Goal: Navigation & Orientation: Find specific page/section

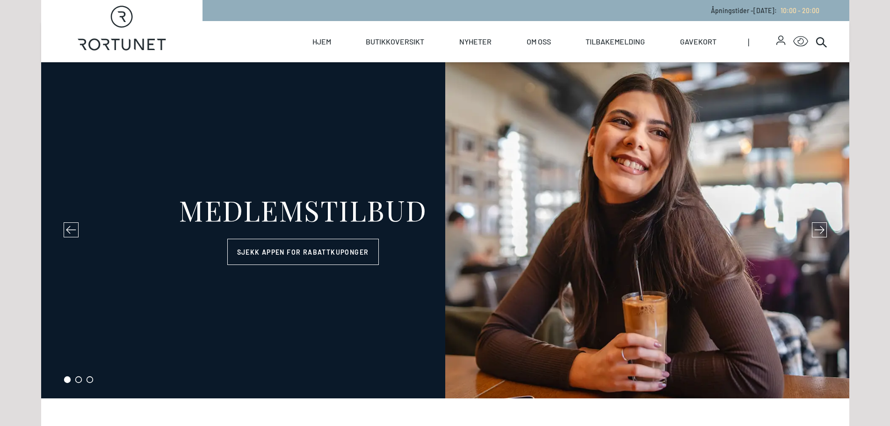
select select "NO"
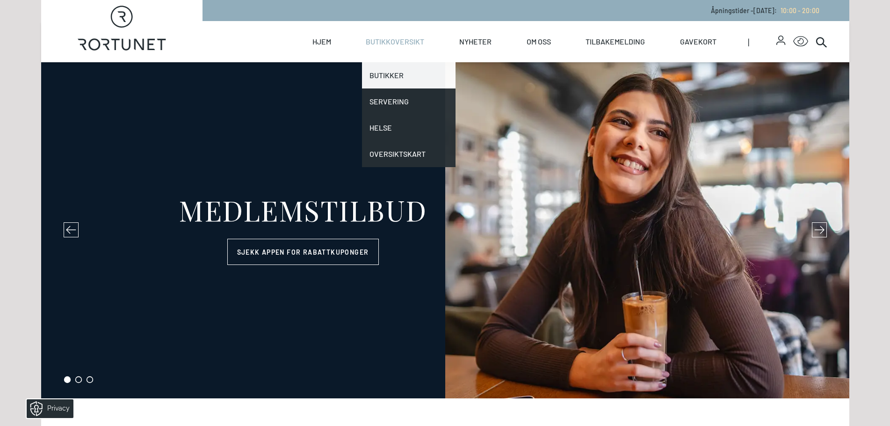
click at [401, 74] on link "Butikker" at bounding box center [409, 75] width 94 height 26
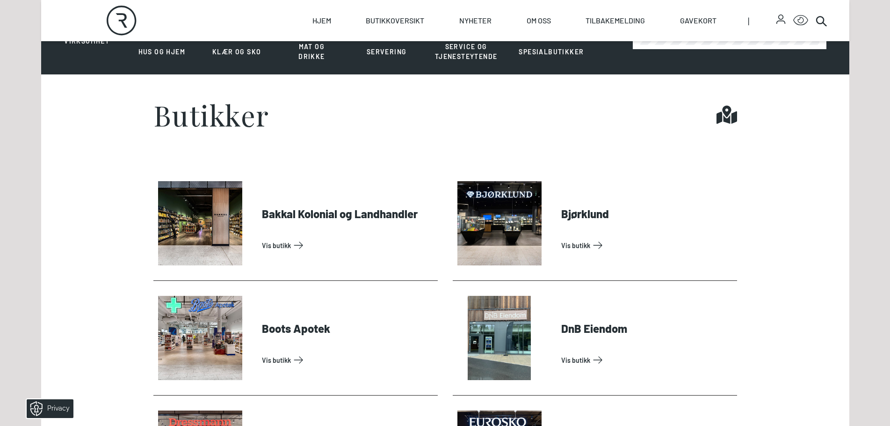
scroll to position [327, 0]
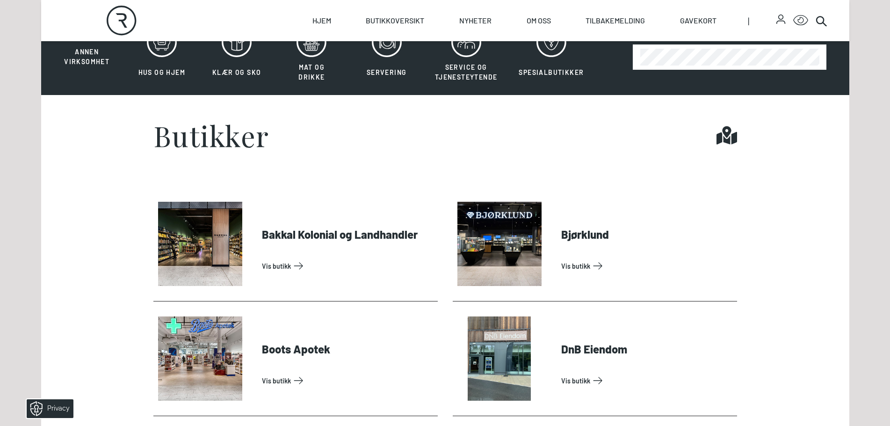
click at [729, 132] on icon at bounding box center [727, 135] width 21 height 18
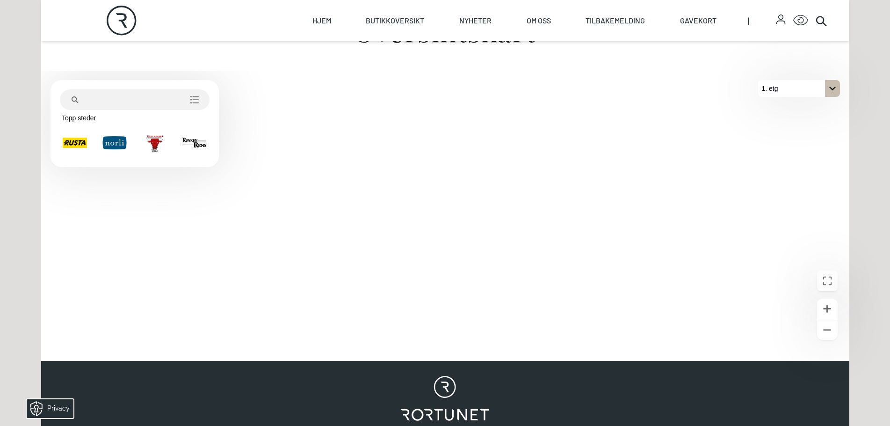
scroll to position [374, 0]
